Goal: Communication & Community: Share content

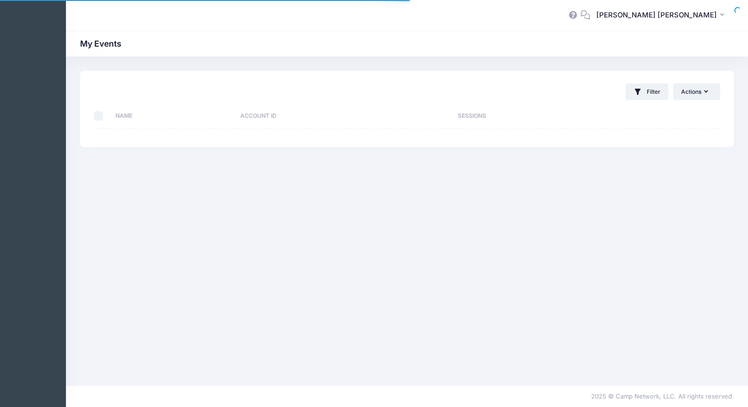
select select "10"
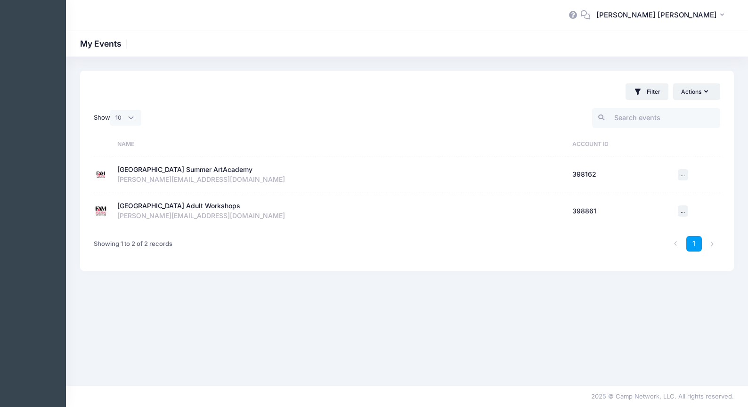
click at [199, 168] on div "[GEOGRAPHIC_DATA] Summer ArtAcademy" at bounding box center [184, 170] width 135 height 10
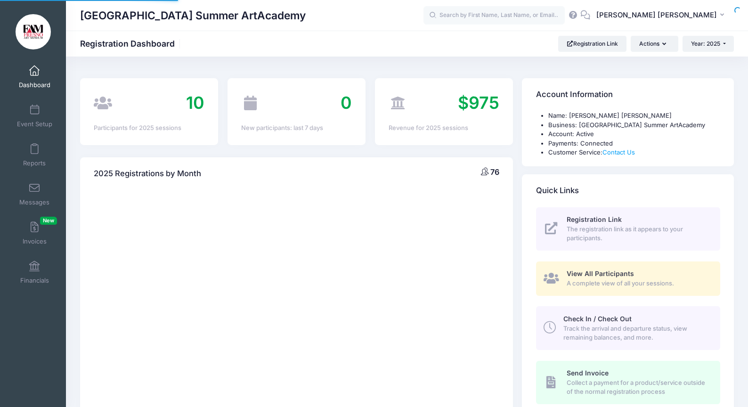
select select
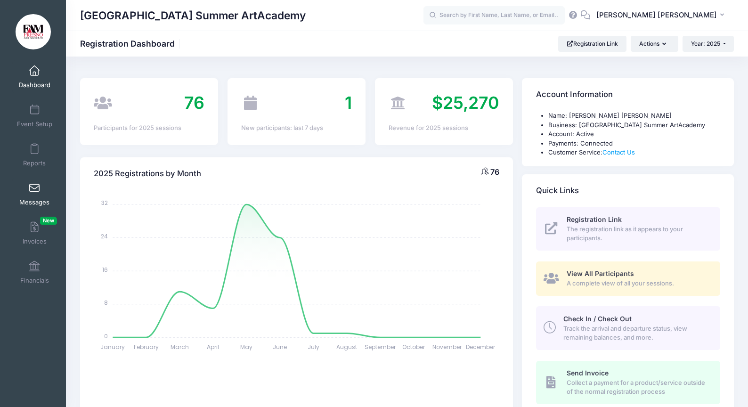
click at [34, 190] on span at bounding box center [34, 188] width 0 height 10
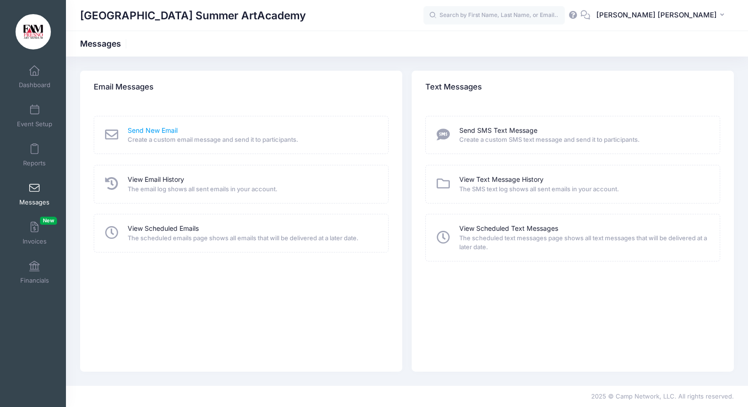
click at [149, 131] on link "Send New Email" at bounding box center [153, 131] width 50 height 10
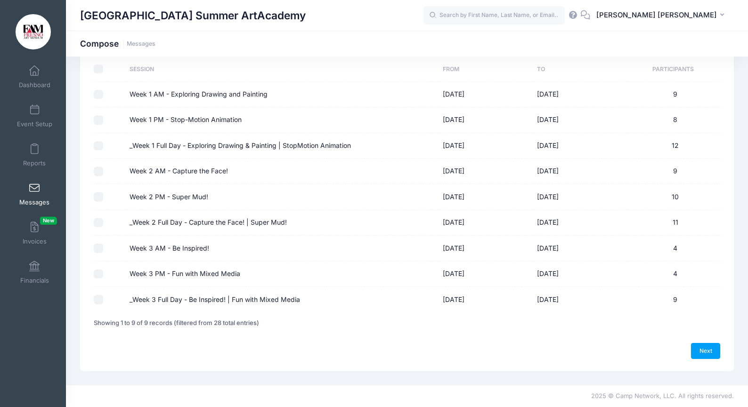
scroll to position [68, 0]
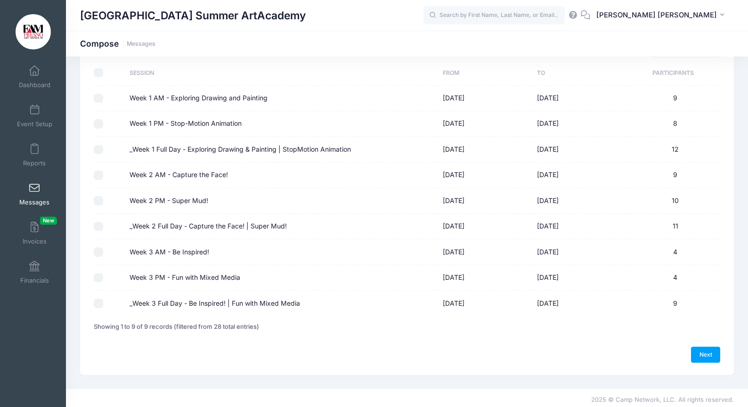
click at [99, 197] on input "Week 2 PM - Super Mud!" at bounding box center [98, 200] width 9 height 9
checkbox input "true"
drag, startPoint x: 98, startPoint y: 224, endPoint x: 174, endPoint y: 229, distance: 76.0
click at [100, 224] on input "_Week 2 Full Day - Capture the Face! | Super Mud!" at bounding box center [98, 226] width 9 height 9
checkbox input "true"
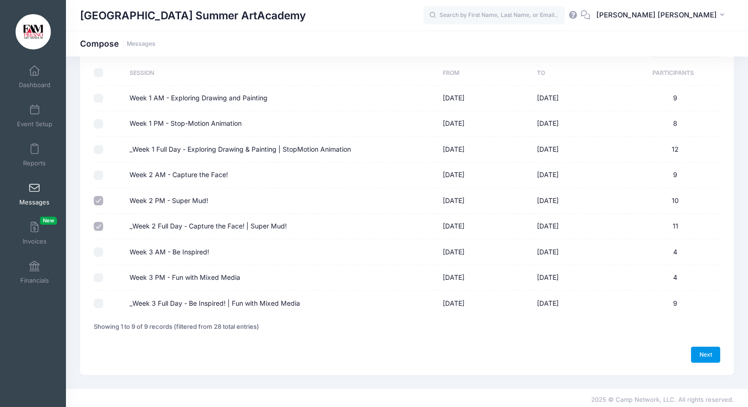
click at [703, 352] on link "Next" at bounding box center [705, 355] width 29 height 16
select select "50"
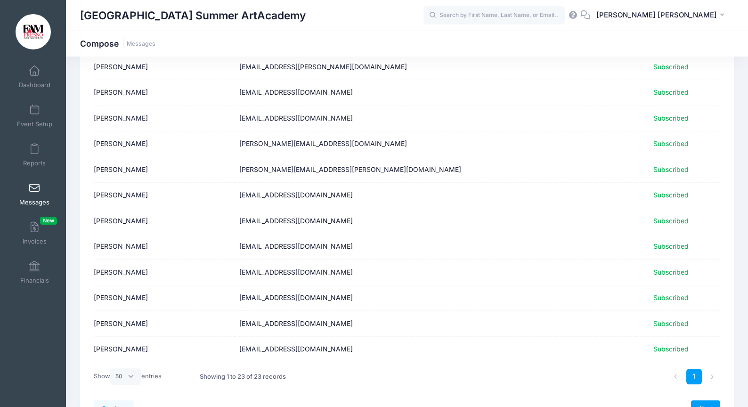
scroll to position [374, 0]
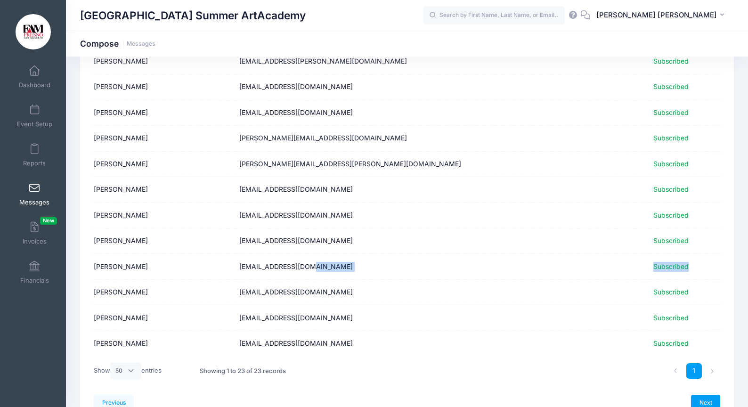
drag, startPoint x: 600, startPoint y: 266, endPoint x: 660, endPoint y: 269, distance: 59.4
click at [660, 269] on tr "Sofia Sabado rockier24@yahoo.com Subscribed" at bounding box center [407, 266] width 627 height 25
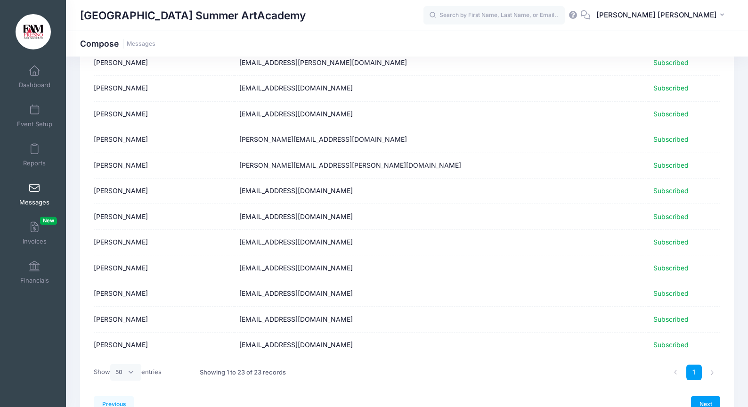
click at [581, 269] on td "rockier24@yahoo.com" at bounding box center [442, 267] width 414 height 25
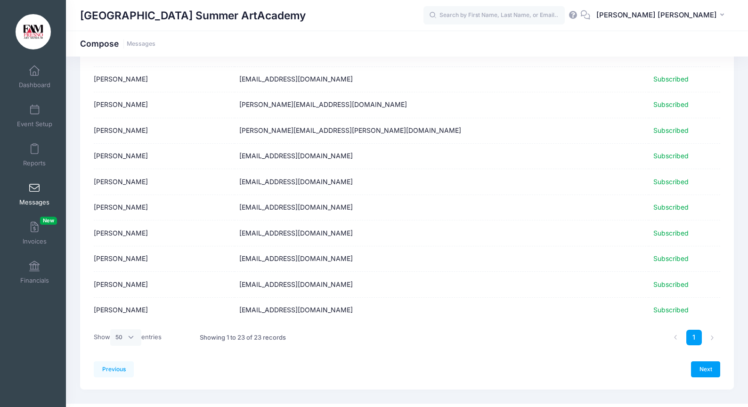
scroll to position [401, 0]
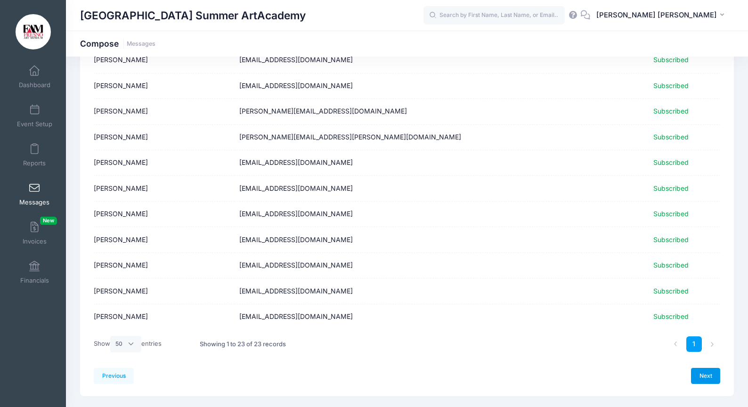
click at [703, 375] on link "Next" at bounding box center [705, 376] width 29 height 16
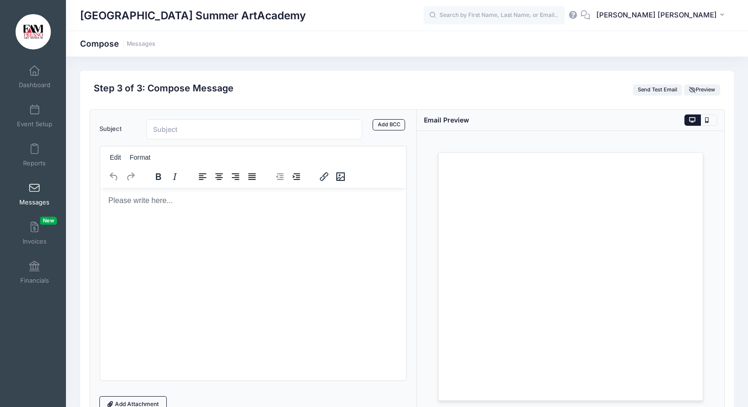
scroll to position [0, 0]
click at [138, 199] on body "Rich Text Area. Press ALT-0 for help." at bounding box center [252, 200] width 291 height 10
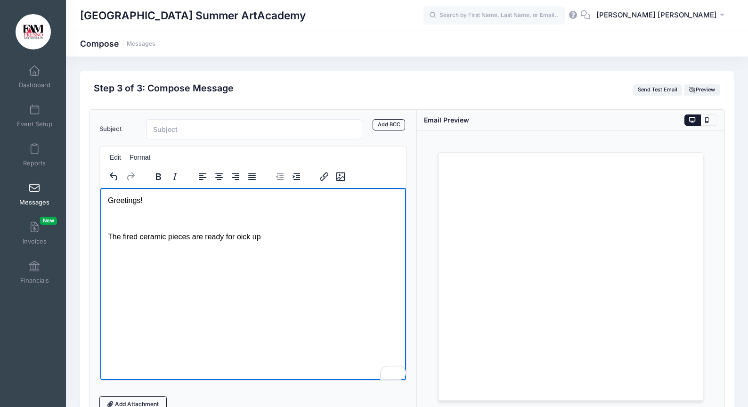
click at [243, 239] on p "The fired ceramic pieces are ready for oick up" at bounding box center [252, 236] width 291 height 10
click at [276, 238] on p "The fired ceramic pieces are ready for pick up" at bounding box center [252, 236] width 291 height 10
click at [386, 239] on p "The fired ceramic pieces are ready for pick up, with one exception. Sofia's wor…" at bounding box center [252, 241] width 291 height 21
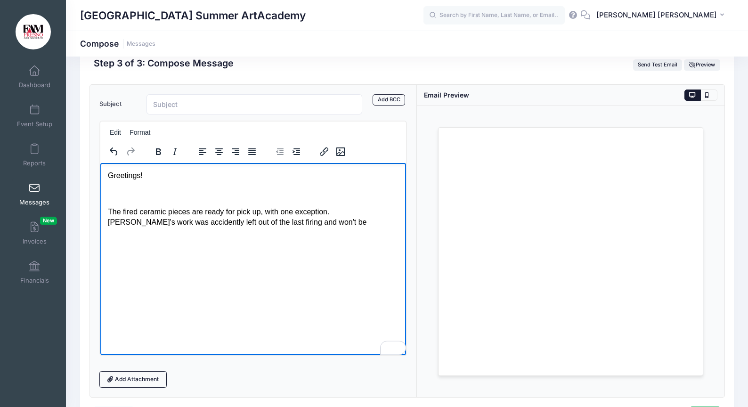
click at [286, 222] on p "The fired ceramic pieces are ready for pick up, with one exception. Sofia's wor…" at bounding box center [252, 216] width 291 height 21
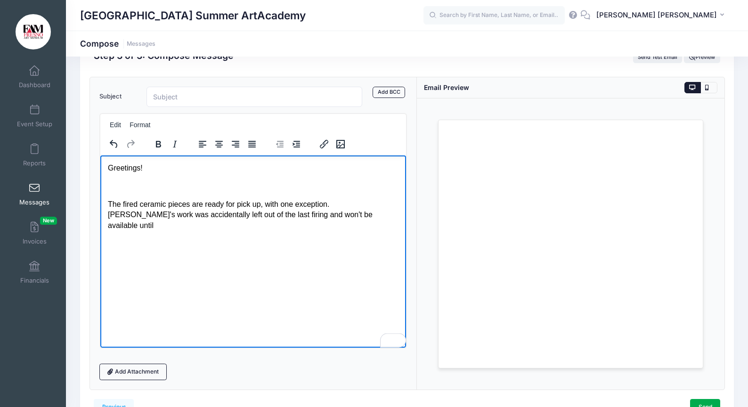
click at [331, 216] on p "The fired ceramic pieces are ready for pick up, with one exception. Sofia's wor…" at bounding box center [252, 215] width 291 height 32
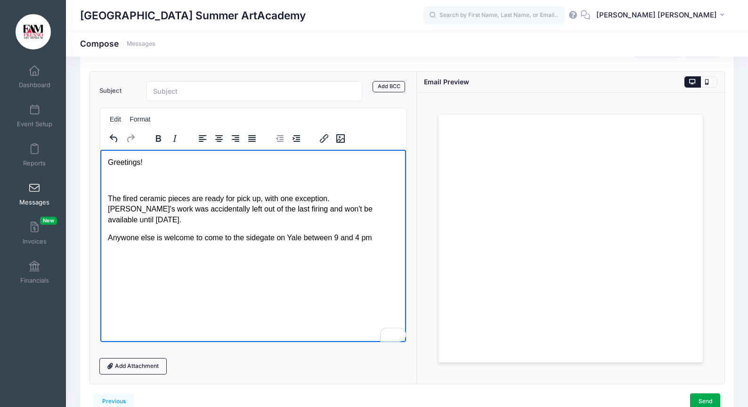
scroll to position [39, 0]
click at [127, 232] on p "Anywone else is welcome to come to the sidegate on Yale between 9 and 4 pm" at bounding box center [252, 237] width 291 height 10
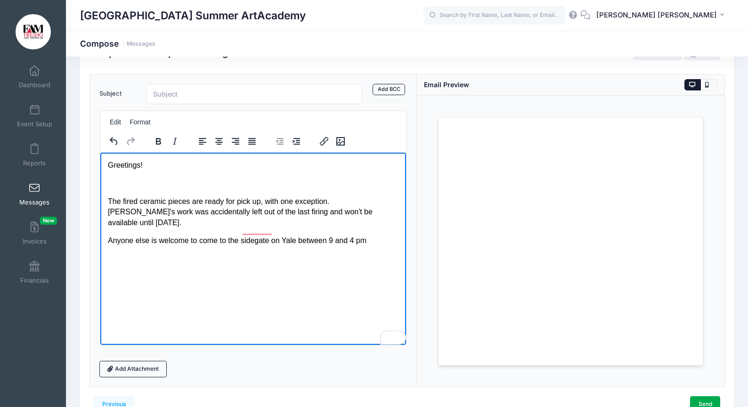
scroll to position [33, 0]
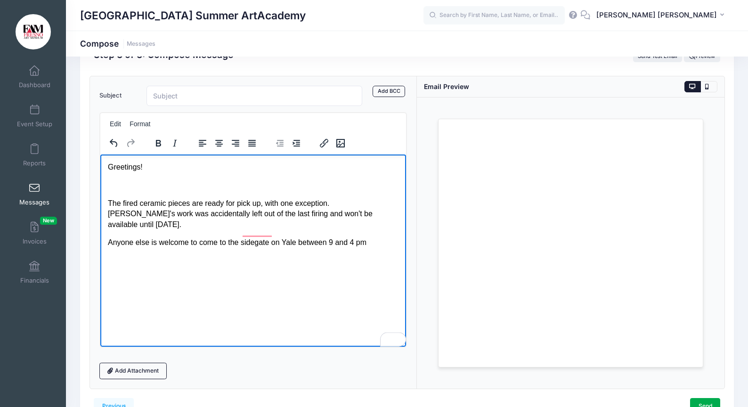
click at [380, 237] on p "Anyone else is welcome to come to the sidegate on Yale between 9 and 4 pm" at bounding box center [252, 242] width 291 height 10
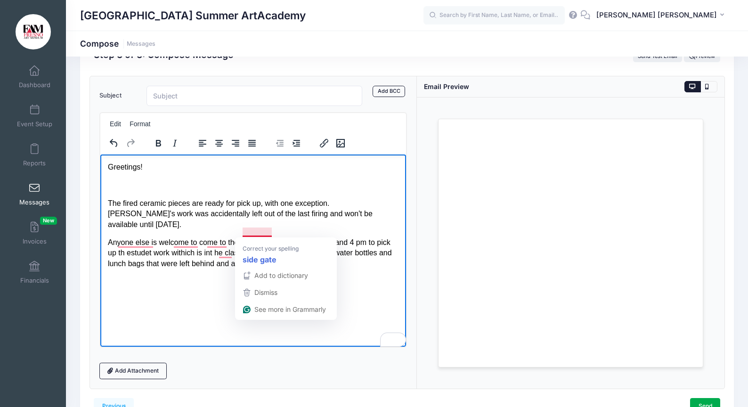
click at [258, 237] on p "Anyone else is welcome to come to the sidegate on Yale between 9 and 4 pm to pi…" at bounding box center [252, 253] width 291 height 32
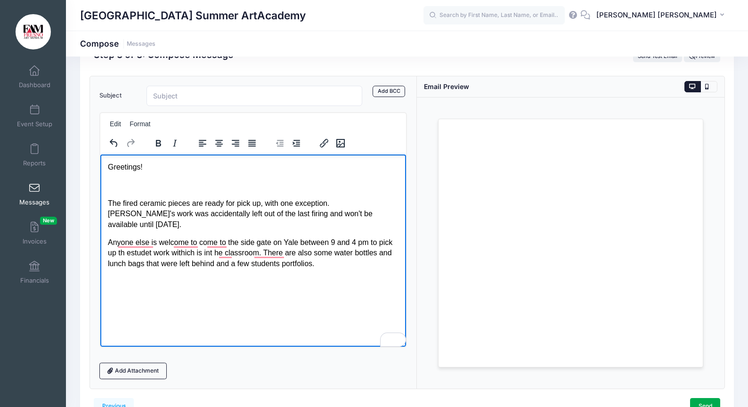
scroll to position [35, 0]
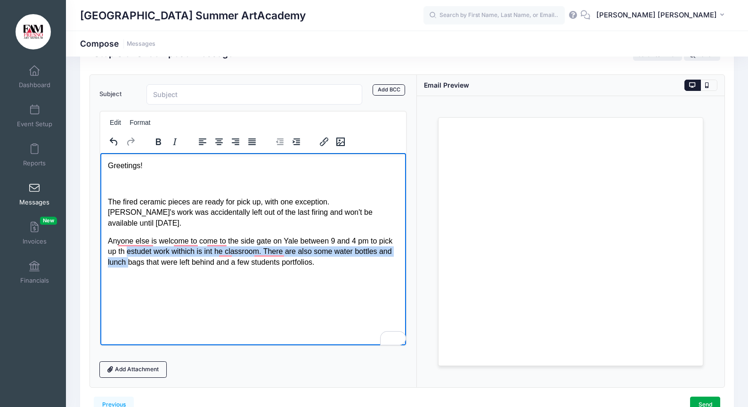
click at [127, 246] on p "Anyone else is welcome to come to the side gate on Yale between 9 and 4 pm to p…" at bounding box center [252, 252] width 291 height 32
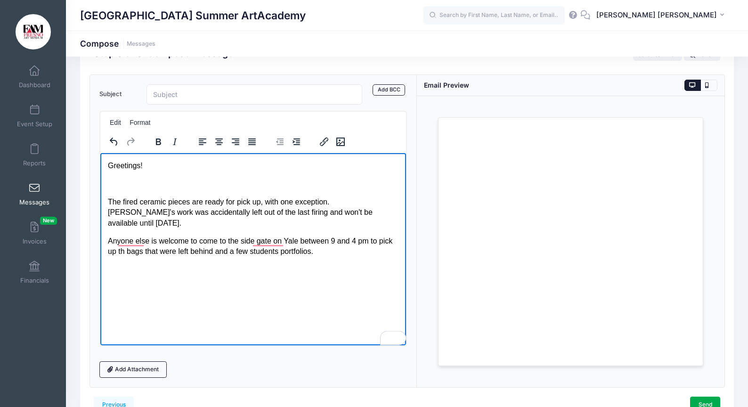
scroll to position [36, 0]
drag, startPoint x: 375, startPoint y: 227, endPoint x: 373, endPoint y: 234, distance: 6.9
click at [374, 234] on p "Anyone else is welcome to come to the side gate on Yale between 9 and 4 pm to p…" at bounding box center [252, 244] width 291 height 21
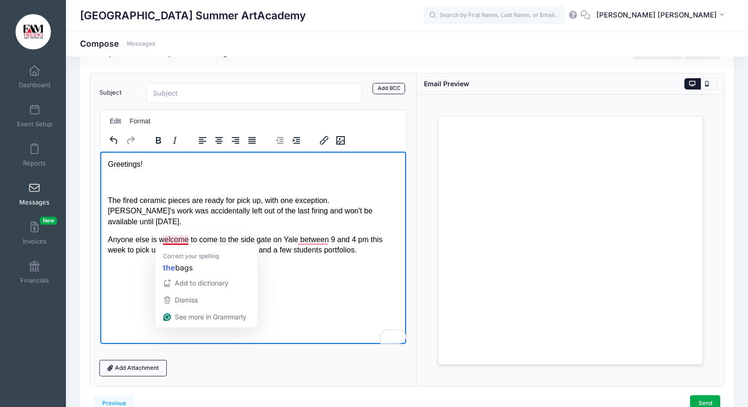
click at [170, 240] on p "Anyone else is welcome to come to the side gate on Yale between 9 and 4 pm this…" at bounding box center [252, 244] width 291 height 21
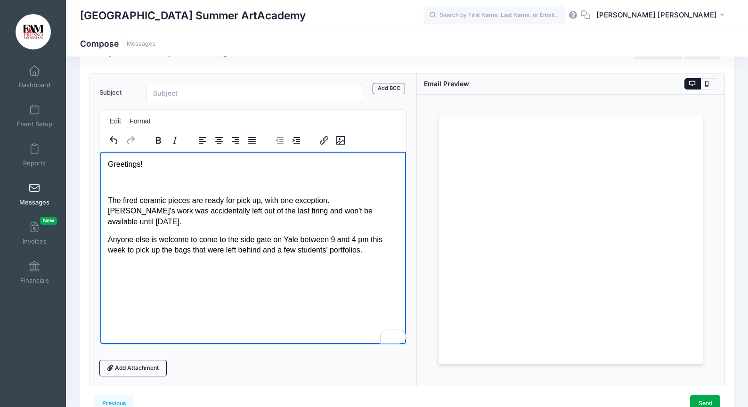
click at [376, 240] on p "Anyone else is welcome to come to the side gate on Yale between 9 and 4 pm this…" at bounding box center [252, 244] width 291 height 21
click at [176, 237] on p "Anyone else is welcome to come to the side gate on Yale between 9 and 4 pm this…" at bounding box center [252, 255] width 291 height 42
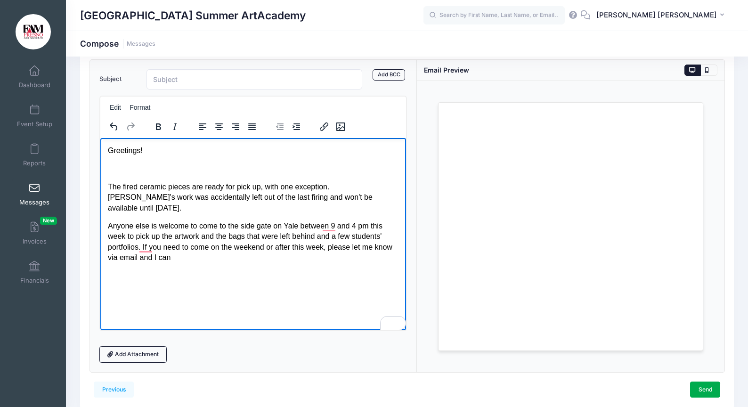
scroll to position [49, 0]
drag, startPoint x: 318, startPoint y: 227, endPoint x: 252, endPoint y: 229, distance: 66.5
click at [252, 229] on p "Anyone else is welcome to come to the side gate on Yale between 9 and 4 pm this…" at bounding box center [252, 242] width 291 height 42
drag, startPoint x: 351, startPoint y: 229, endPoint x: 354, endPoint y: 242, distance: 13.7
click at [351, 230] on p "Anyone else is welcome to come to the side gate on Yale between 9 and 4 pm this…" at bounding box center [252, 237] width 291 height 32
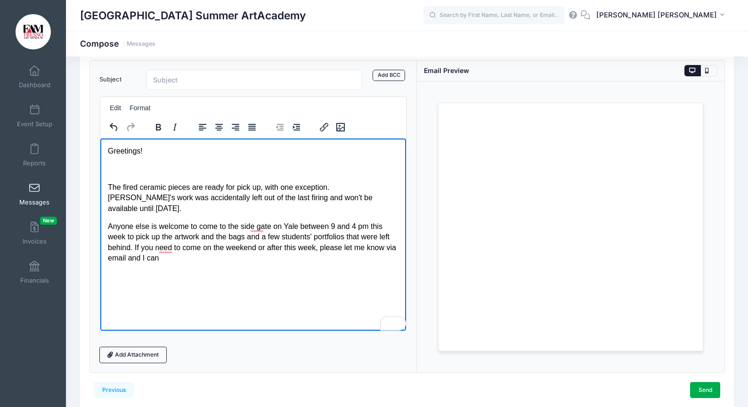
scroll to position [49, 0]
click at [199, 250] on p "Anyone else is welcome to come to the side gate on Yale between 9 and 4 pm this…" at bounding box center [252, 242] width 291 height 42
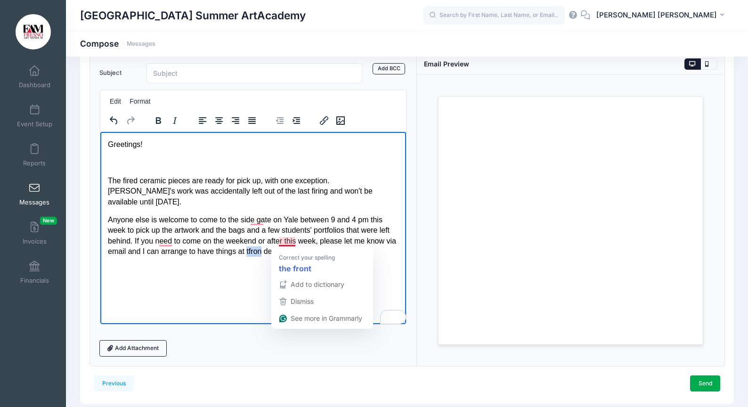
drag, startPoint x: 295, startPoint y: 244, endPoint x: 279, endPoint y: 245, distance: 16.0
click at [279, 245] on p "Anyone else is welcome to come to the side gate on Yale between 9 and 4 pm this…" at bounding box center [252, 235] width 291 height 42
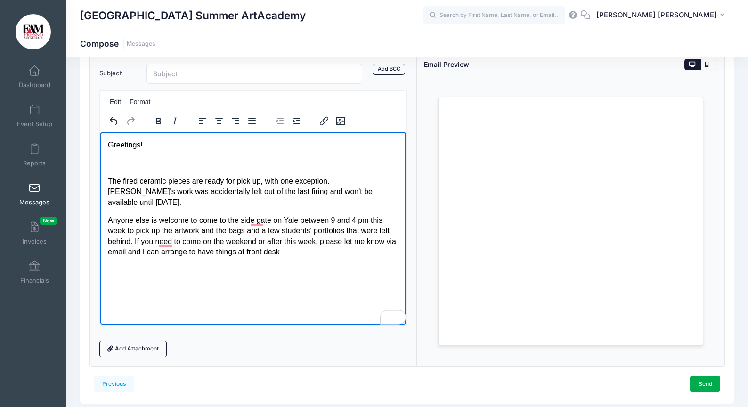
click at [319, 243] on p "Anyone else is welcome to come to the side gate on Yale between 9 and 4 pm this…" at bounding box center [252, 236] width 291 height 42
drag, startPoint x: 217, startPoint y: 220, endPoint x: 204, endPoint y: 220, distance: 12.7
click at [204, 220] on p "Anyone else is welcome to come to the side gate on Yale between 9 and 4 pm this…" at bounding box center [252, 235] width 291 height 42
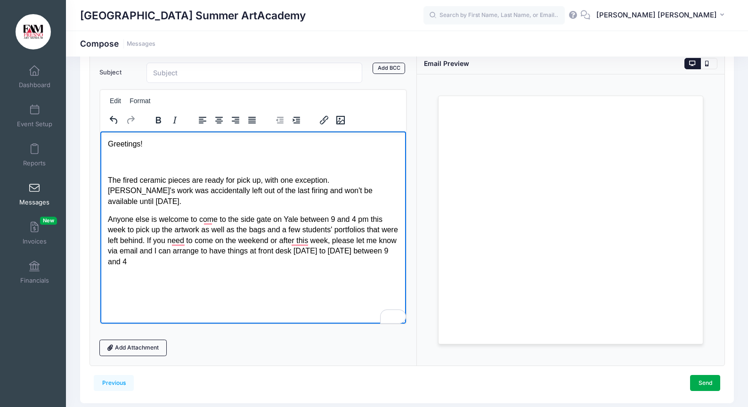
drag, startPoint x: 252, startPoint y: 220, endPoint x: 253, endPoint y: 226, distance: 5.8
click at [252, 220] on p "Anyone else is welcome to come to the side gate on Yale between 9 and 4 pm this…" at bounding box center [252, 240] width 291 height 53
click at [289, 223] on p "Anyone else is welcome to come to the side gate on Yale between 9 and 4 pm this…" at bounding box center [252, 240] width 291 height 53
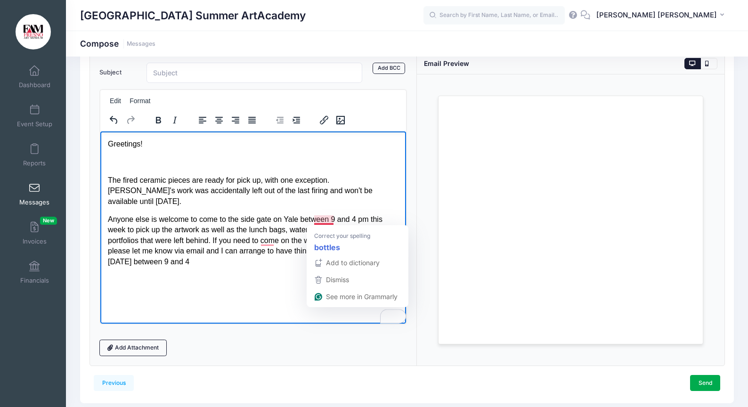
click at [314, 220] on p "Anyone else is welcome to come to the side gate on Yale between 9 and 4 pm this…" at bounding box center [252, 240] width 291 height 53
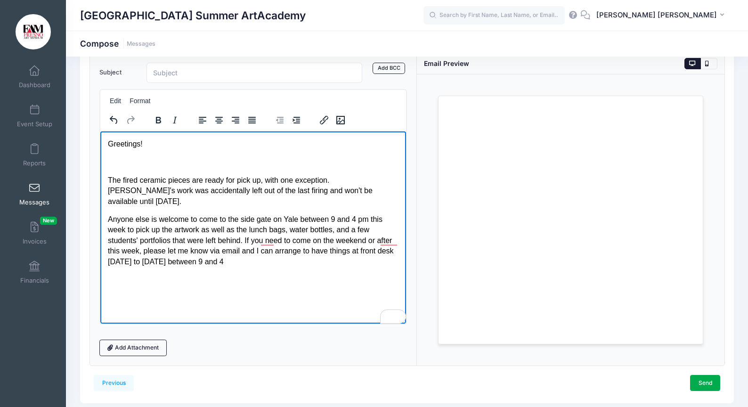
scroll to position [55, 0]
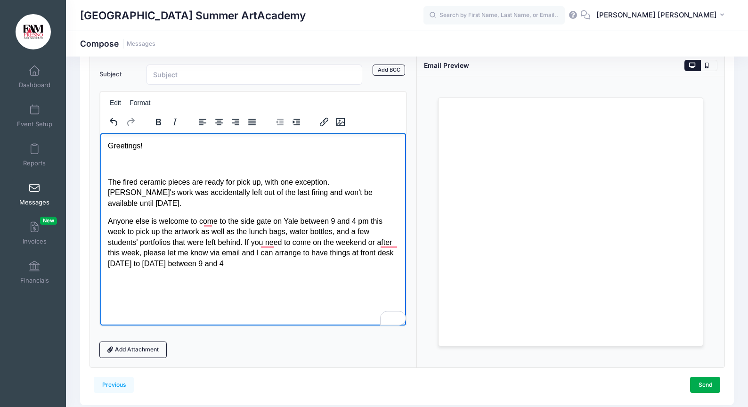
drag, startPoint x: 139, startPoint y: 233, endPoint x: 141, endPoint y: 241, distance: 8.2
click at [139, 234] on p "Anyone else is welcome to come to the side gate on Yale between 9 and 4 pm this…" at bounding box center [252, 242] width 291 height 53
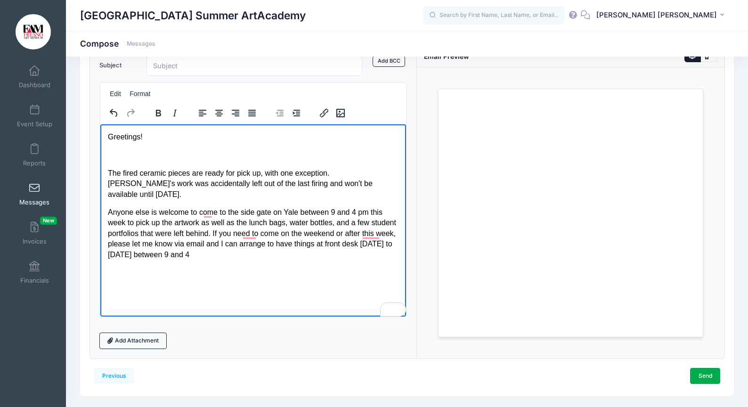
scroll to position [89, 0]
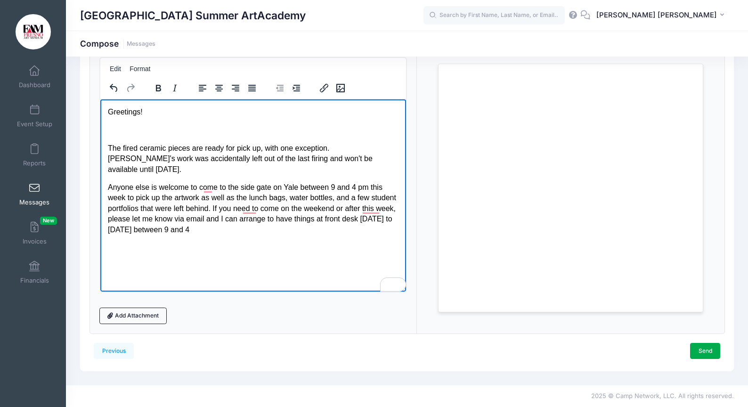
click at [120, 131] on p "To enrich screen reader interactions, please activate Accessibility in Grammarl…" at bounding box center [252, 129] width 291 height 10
click at [369, 165] on body "Greetings! The fired ceramic pieces are ready for pick up, with one exception. …" at bounding box center [252, 170] width 291 height 128
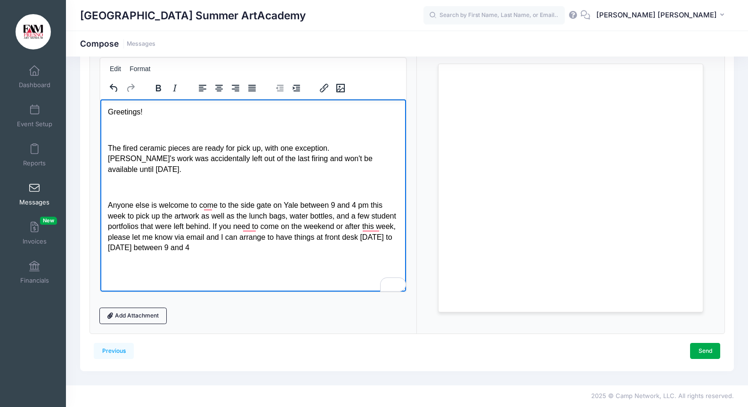
click at [360, 229] on p "Anyone else is welcome to come to the side gate on Yale between 9 and 4 pm this…" at bounding box center [252, 226] width 291 height 53
click at [265, 238] on p "Anyone else is welcome to come to the side gate on Yale between 9 and 4 pm this…" at bounding box center [252, 226] width 291 height 53
click at [281, 239] on p "Anyone else is welcome to come to the side gate on Yale between 9 and 4 pm this…" at bounding box center [252, 226] width 291 height 53
click at [304, 237] on p "Anyone else is welcome to come to the side gate on Yale between 9 and 4 pm this…" at bounding box center [252, 226] width 291 height 53
drag, startPoint x: 254, startPoint y: 238, endPoint x: 367, endPoint y: 240, distance: 112.6
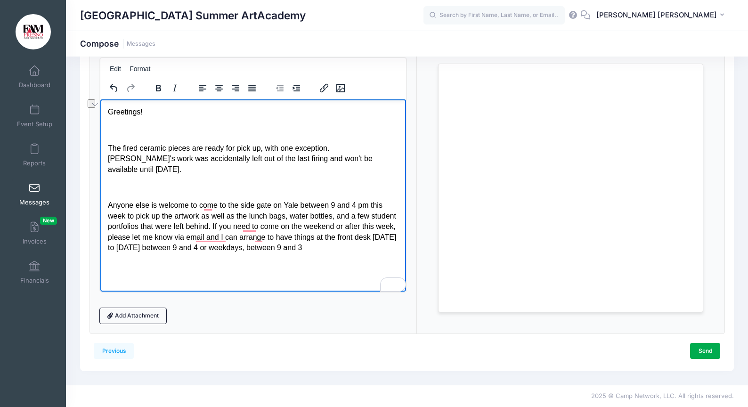
click at [367, 240] on p "Anyone else is welcome to come to the side gate on Yale between 9 and 4 pm this…" at bounding box center [252, 226] width 291 height 53
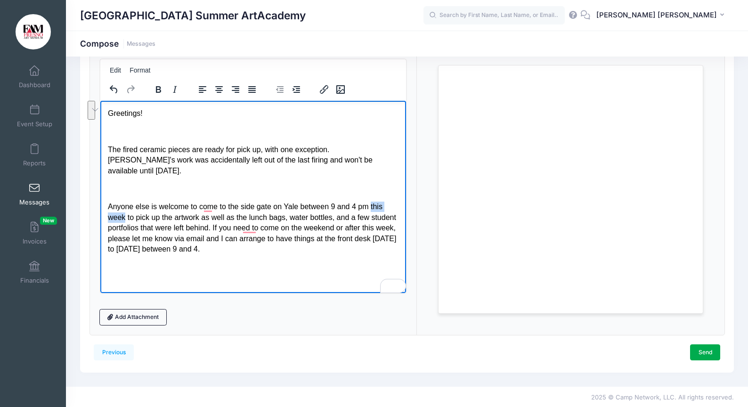
drag, startPoint x: 374, startPoint y: 198, endPoint x: 125, endPoint y: 211, distance: 249.1
click at [125, 211] on p "Anyone else is welcome to come to the side gate on Yale between 9 and 4 pm this…" at bounding box center [252, 227] width 291 height 53
click at [159, 87] on icon "Bold" at bounding box center [158, 88] width 11 height 11
click at [248, 255] on html "Greetings! The fired ceramic pieces are ready for pick up, with one exception. …" at bounding box center [253, 180] width 306 height 161
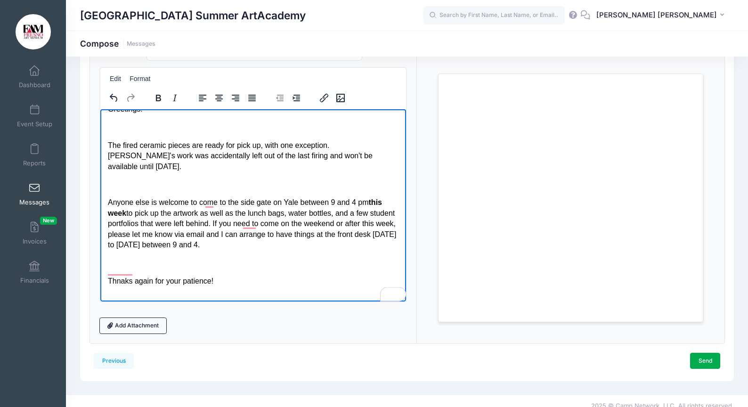
scroll to position [77, 0]
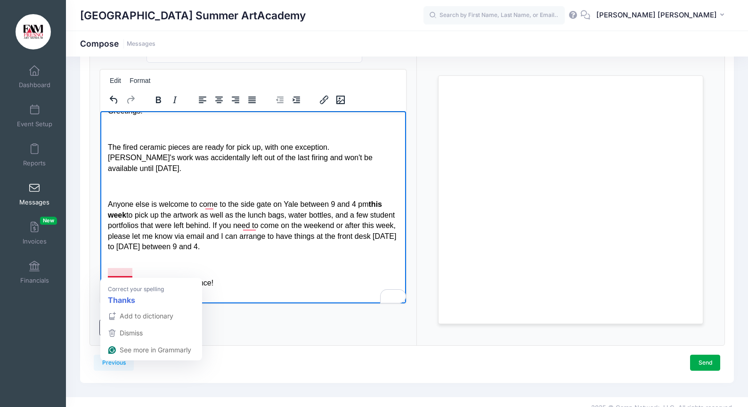
click at [123, 278] on p "Thnaks again for your patience!" at bounding box center [252, 283] width 291 height 10
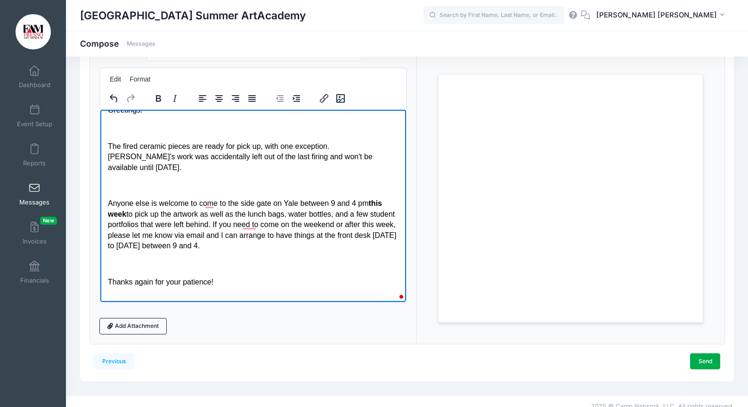
scroll to position [12, 0]
click at [220, 277] on p "Thanks again for your patience!" at bounding box center [252, 282] width 291 height 10
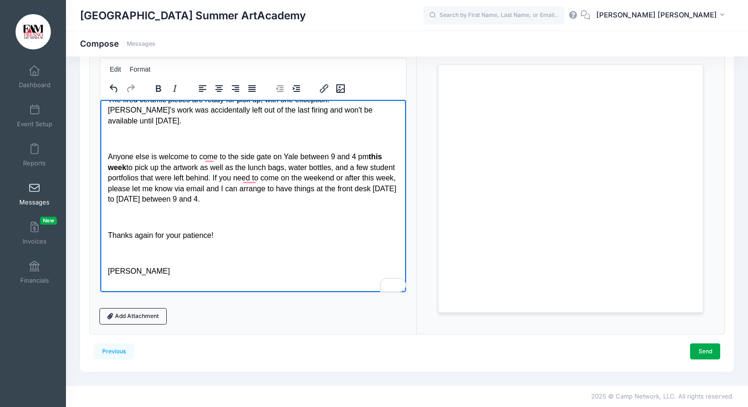
scroll to position [89, 0]
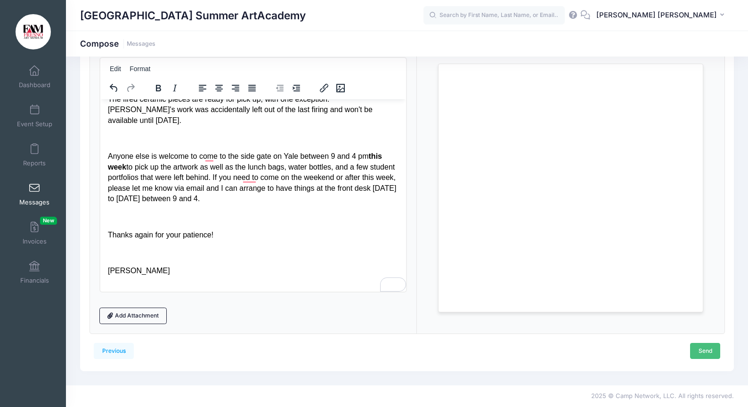
click at [701, 348] on link "Send" at bounding box center [705, 351] width 30 height 16
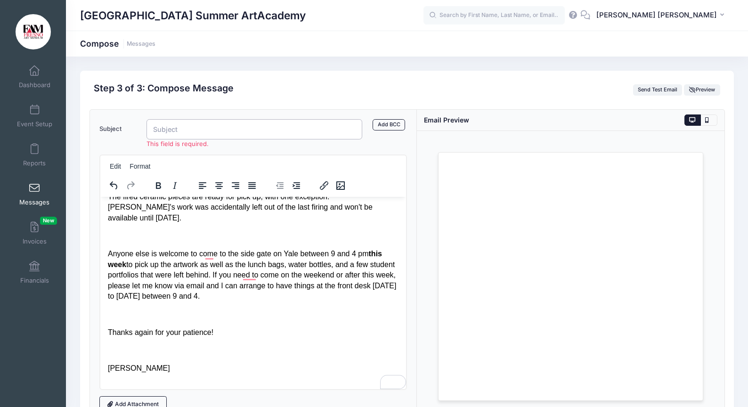
click at [169, 134] on input "Subject" at bounding box center [255, 129] width 216 height 20
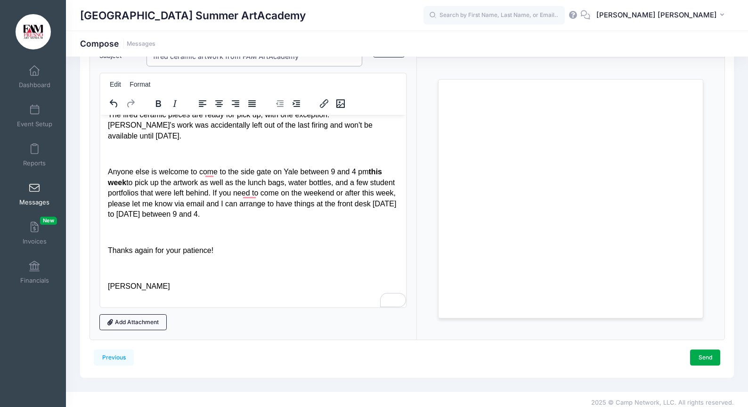
scroll to position [79, 0]
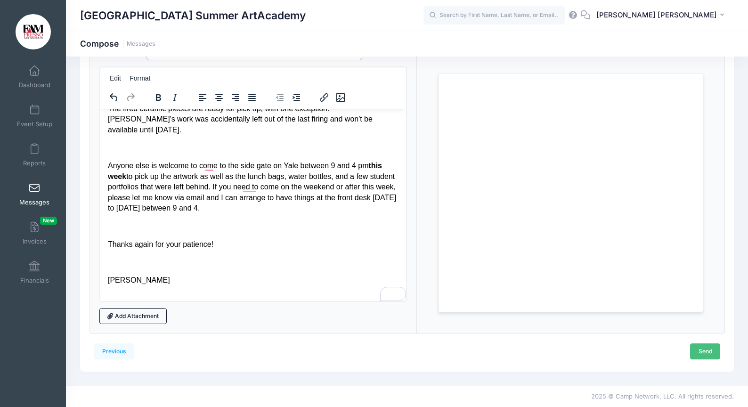
type input "fired ceramic artwork from FAM ArtAcademy"
click at [709, 345] on link "Send" at bounding box center [705, 351] width 30 height 16
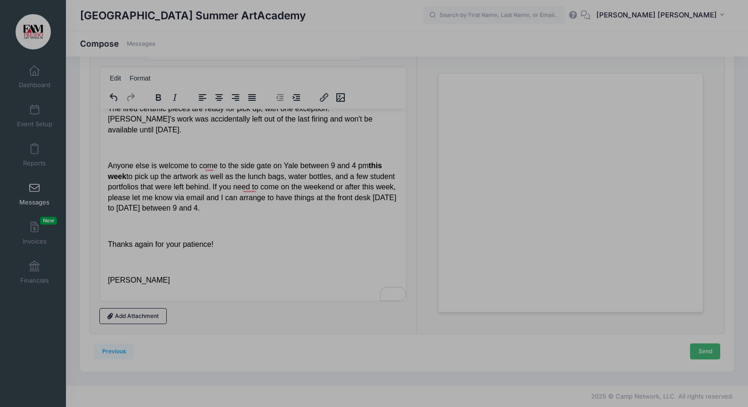
scroll to position [0, 0]
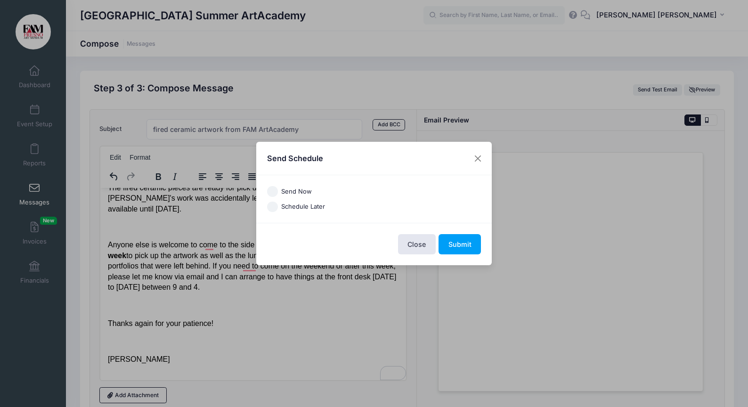
click at [276, 191] on input "Send Now" at bounding box center [272, 191] width 11 height 11
radio input "true"
click at [457, 245] on button "Submit" at bounding box center [460, 244] width 42 height 20
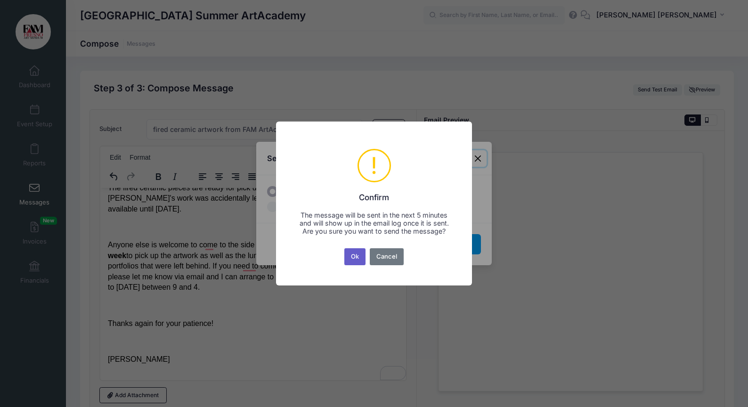
click at [358, 261] on button "Ok" at bounding box center [355, 256] width 22 height 17
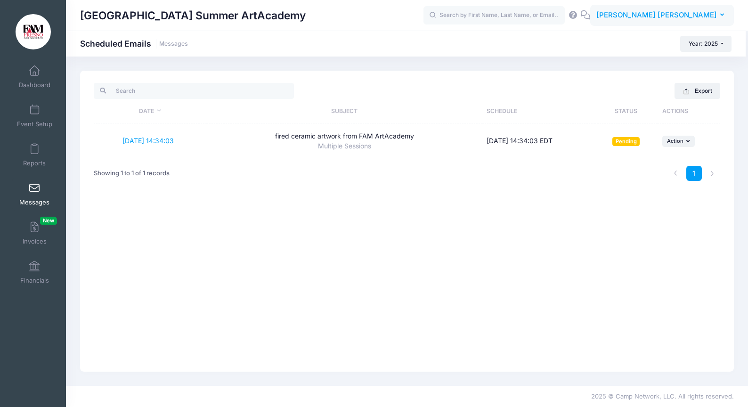
click at [722, 15] on icon "button" at bounding box center [724, 15] width 8 height 0
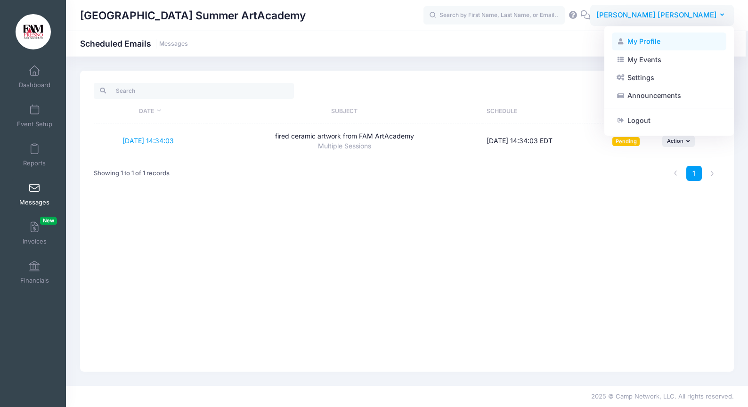
click at [649, 41] on link "My Profile" at bounding box center [669, 42] width 114 height 18
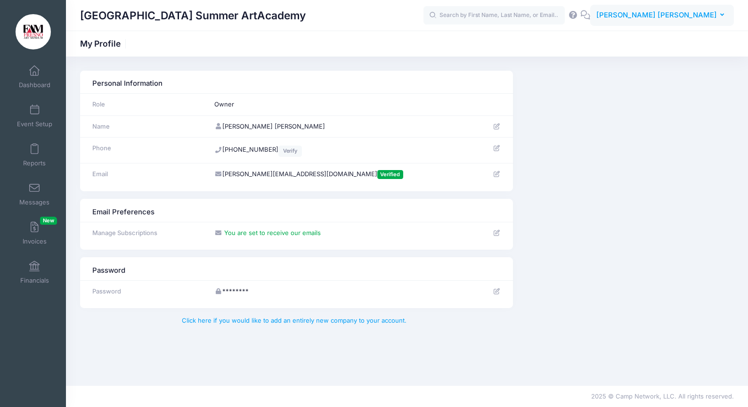
click at [723, 15] on icon "button" at bounding box center [724, 15] width 8 height 0
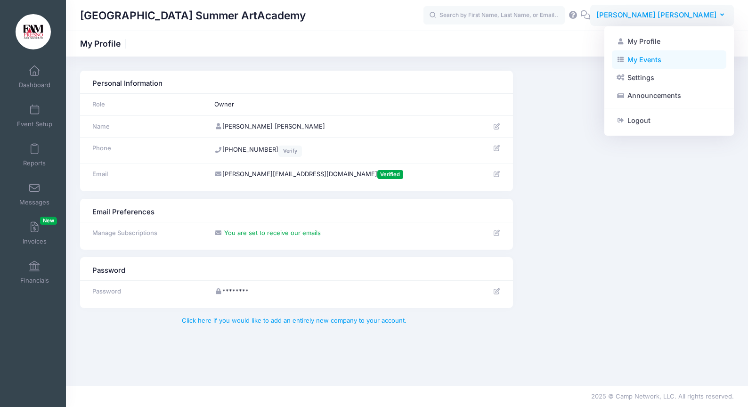
click at [663, 56] on link "My Events" at bounding box center [669, 59] width 114 height 18
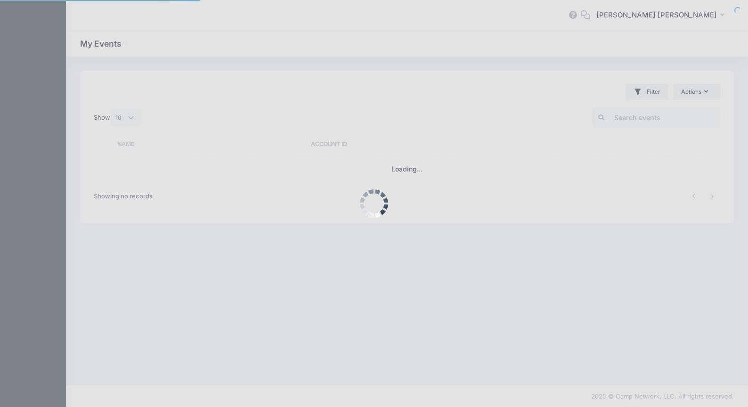
select select "10"
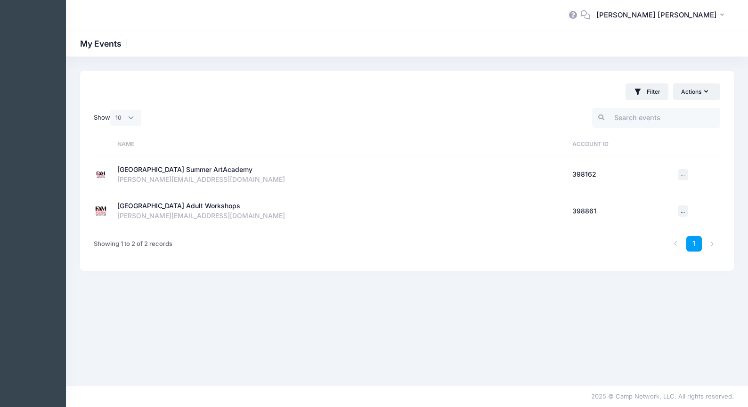
click at [200, 203] on div "[GEOGRAPHIC_DATA] Adult Workshops" at bounding box center [178, 206] width 123 height 10
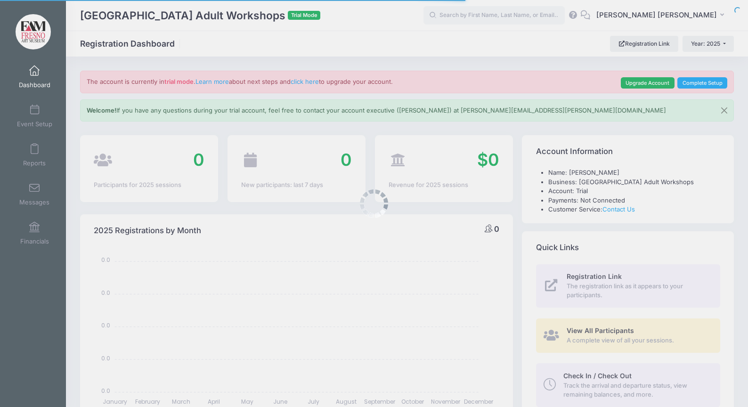
select select
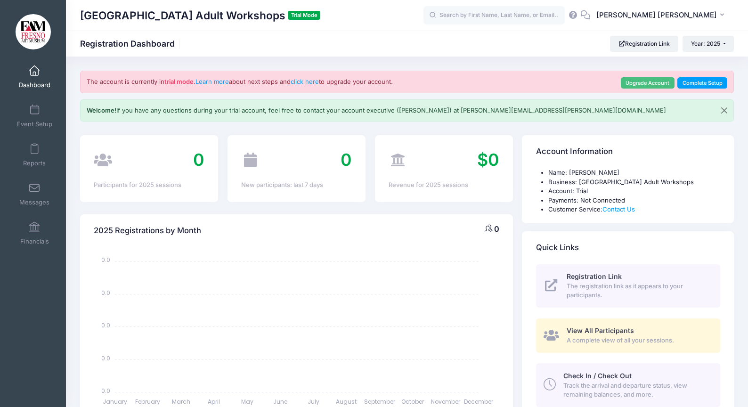
click at [641, 82] on link "Upgrade Account" at bounding box center [648, 82] width 54 height 11
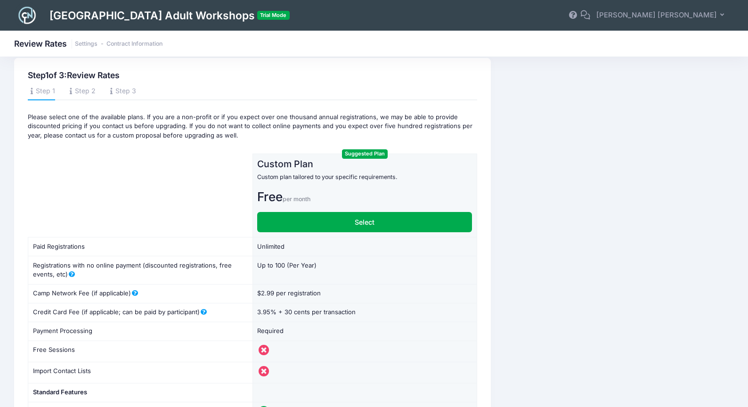
scroll to position [12, 0]
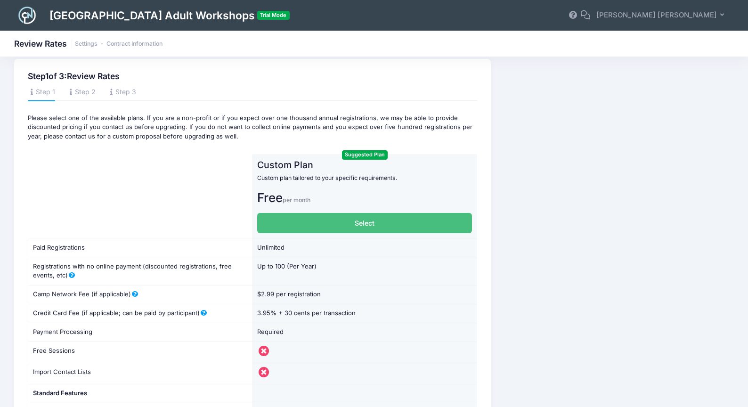
click at [368, 219] on label "Select" at bounding box center [364, 223] width 215 height 20
click at [263, 219] on input "Select" at bounding box center [260, 216] width 6 height 6
radio input "true"
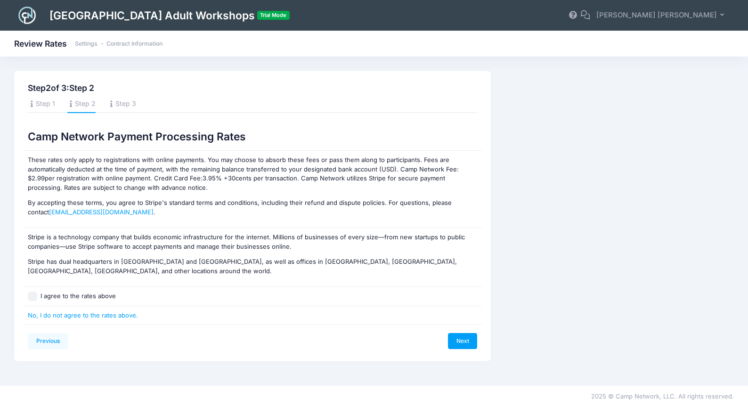
scroll to position [0, 0]
click at [29, 292] on input "I agree to the rates above" at bounding box center [32, 296] width 9 height 9
checkbox input "true"
click at [465, 333] on link "Next" at bounding box center [462, 341] width 29 height 16
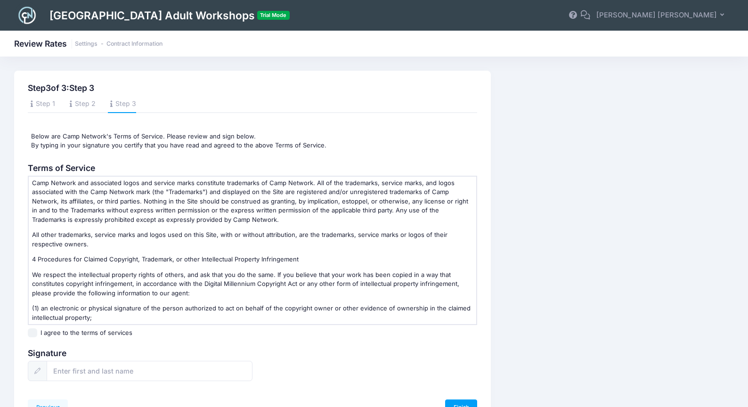
scroll to position [343, 0]
click at [33, 332] on input "I agree to the terms of services" at bounding box center [32, 332] width 9 height 9
checkbox input "true"
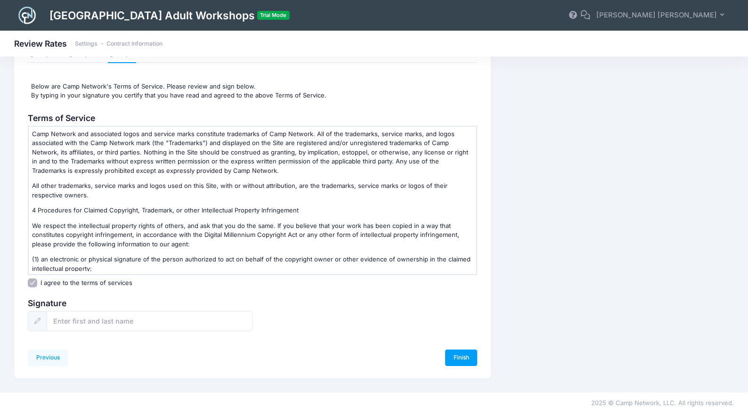
scroll to position [57, 0]
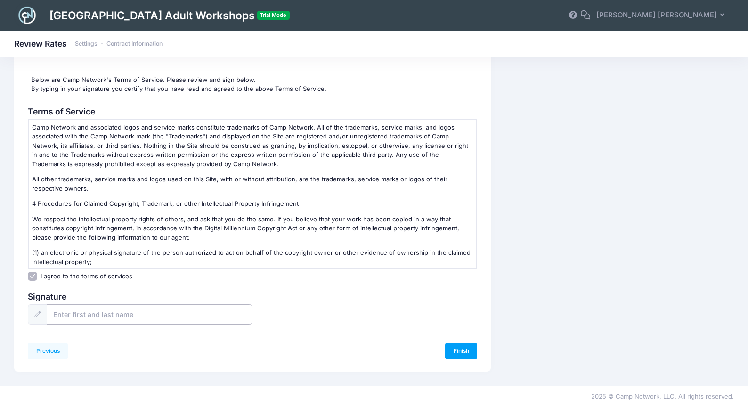
click at [93, 318] on input "text" at bounding box center [150, 314] width 206 height 20
type input "[PERSON_NAME] [PERSON_NAME]"
click at [461, 351] on link "Finish" at bounding box center [461, 351] width 32 height 16
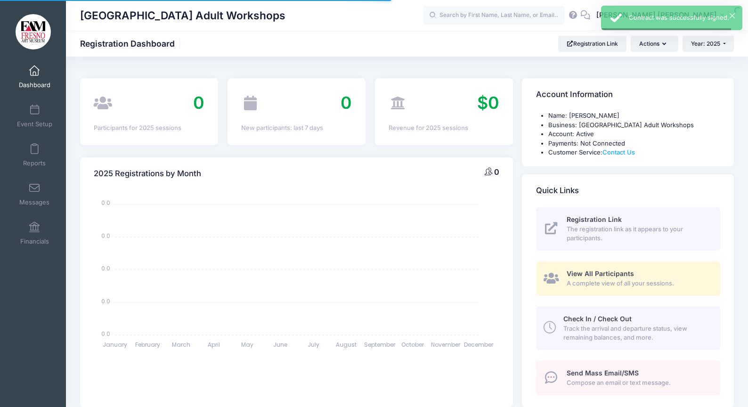
select select
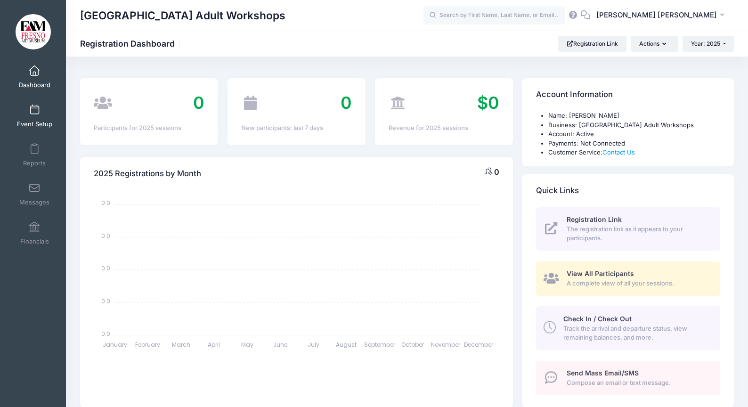
click at [34, 110] on span at bounding box center [34, 110] width 0 height 10
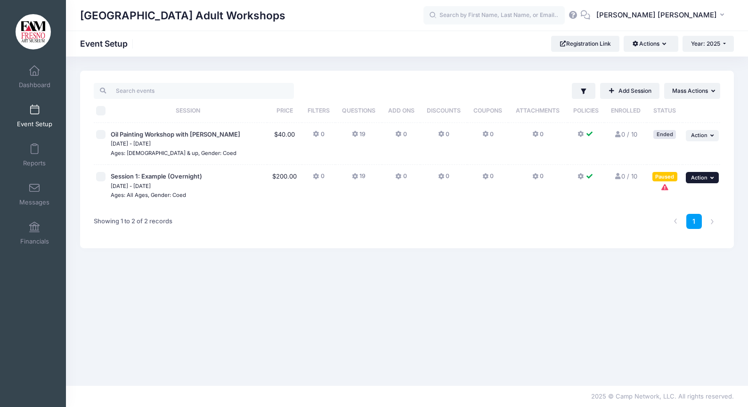
click at [712, 178] on icon "button" at bounding box center [713, 177] width 6 height 5
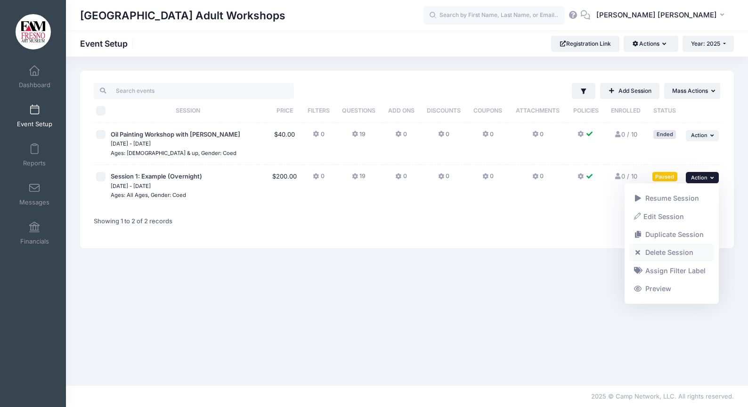
click at [666, 252] on link "Delete Session" at bounding box center [671, 253] width 85 height 18
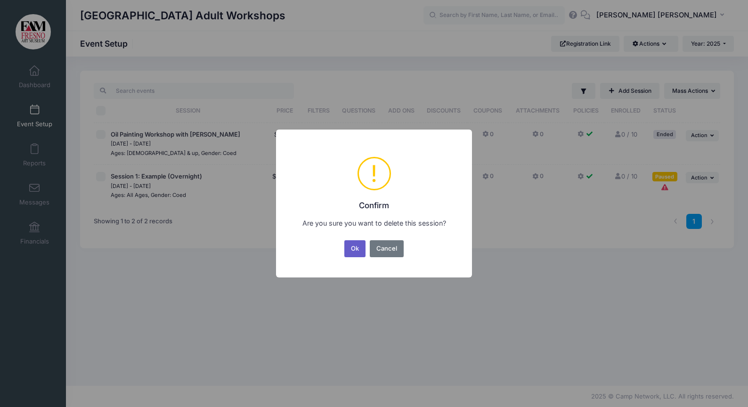
click at [359, 247] on button "Ok" at bounding box center [355, 248] width 22 height 17
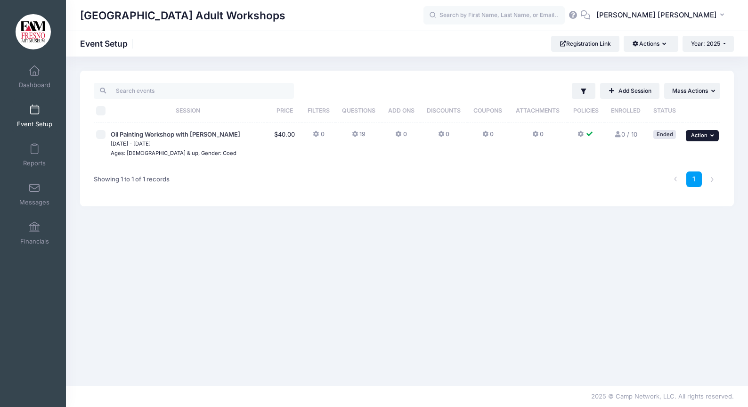
click at [710, 132] on button "... Action" at bounding box center [702, 135] width 33 height 11
click at [668, 154] on link "Edit Session" at bounding box center [671, 156] width 85 height 18
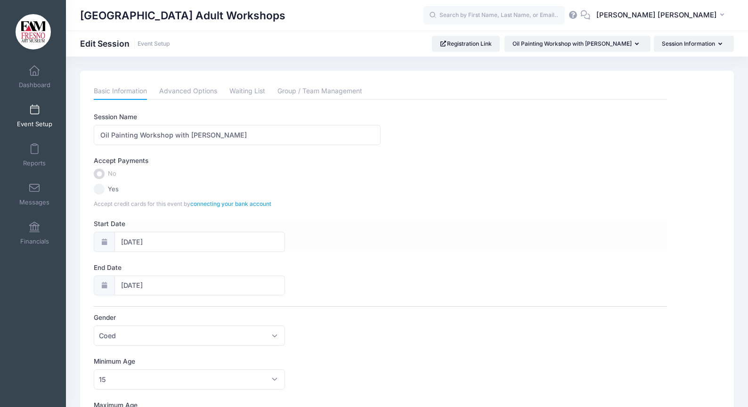
click at [101, 241] on icon at bounding box center [104, 242] width 8 height 6
click at [104, 242] on icon at bounding box center [104, 242] width 8 height 6
click at [128, 241] on input "[DATE]" at bounding box center [199, 242] width 171 height 20
click at [231, 353] on span "23" at bounding box center [231, 353] width 17 height 17
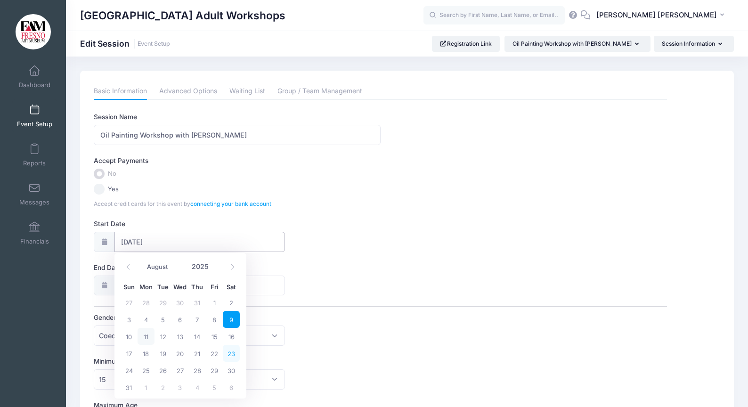
type input "[DATE]"
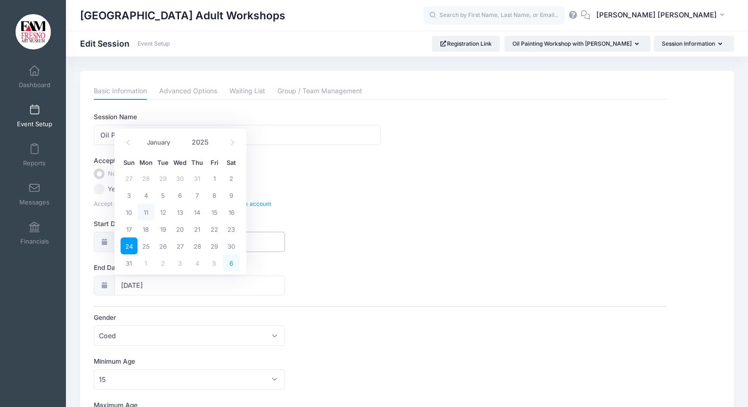
scroll to position [1, 0]
click at [234, 229] on span "23" at bounding box center [231, 227] width 17 height 17
type input "[DATE]"
